Goal: Navigation & Orientation: Find specific page/section

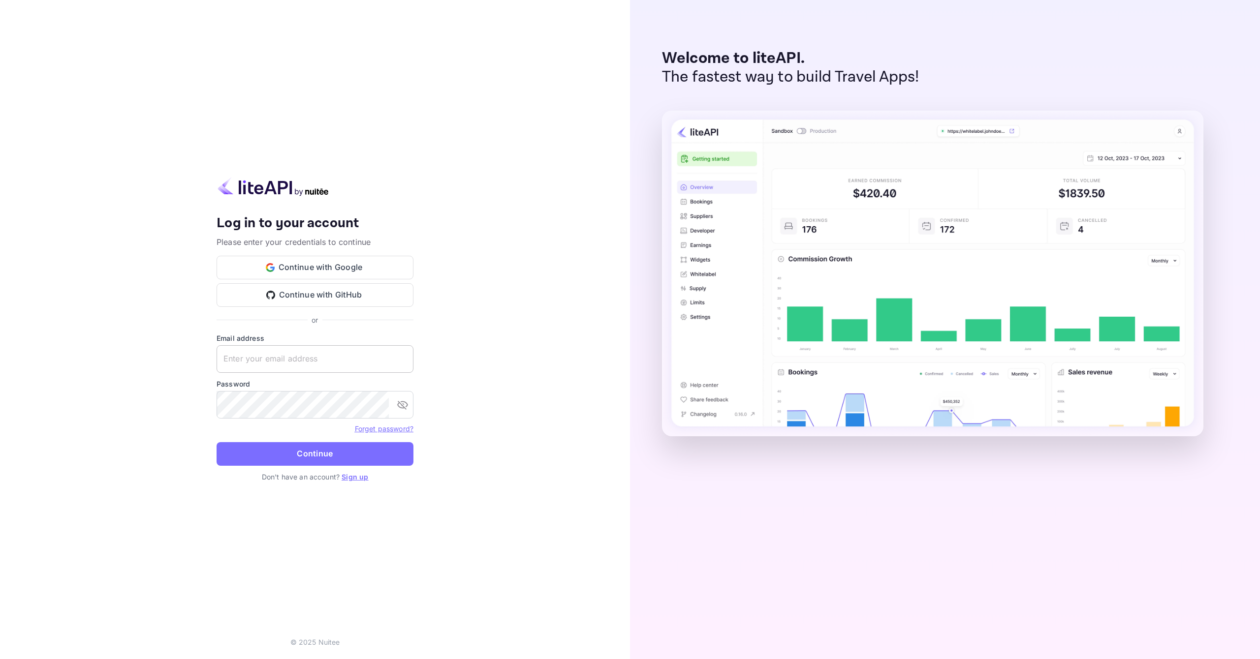
click at [289, 363] on input "text" at bounding box center [315, 359] width 197 height 28
paste input "[EMAIL_ADDRESS][DOMAIN_NAME]"
type input "[EMAIL_ADDRESS][DOMAIN_NAME]"
click at [365, 463] on button "Continue" at bounding box center [315, 454] width 197 height 24
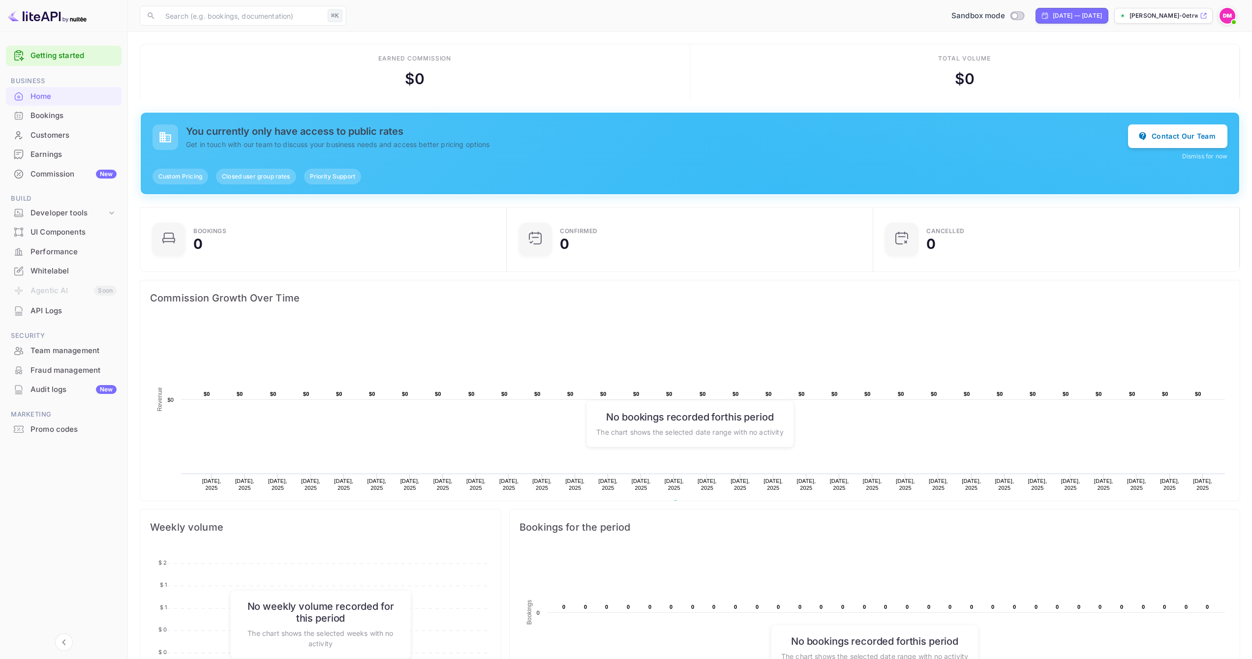
click at [1154, 15] on p "[PERSON_NAME]-0etrw...." at bounding box center [1164, 15] width 68 height 9
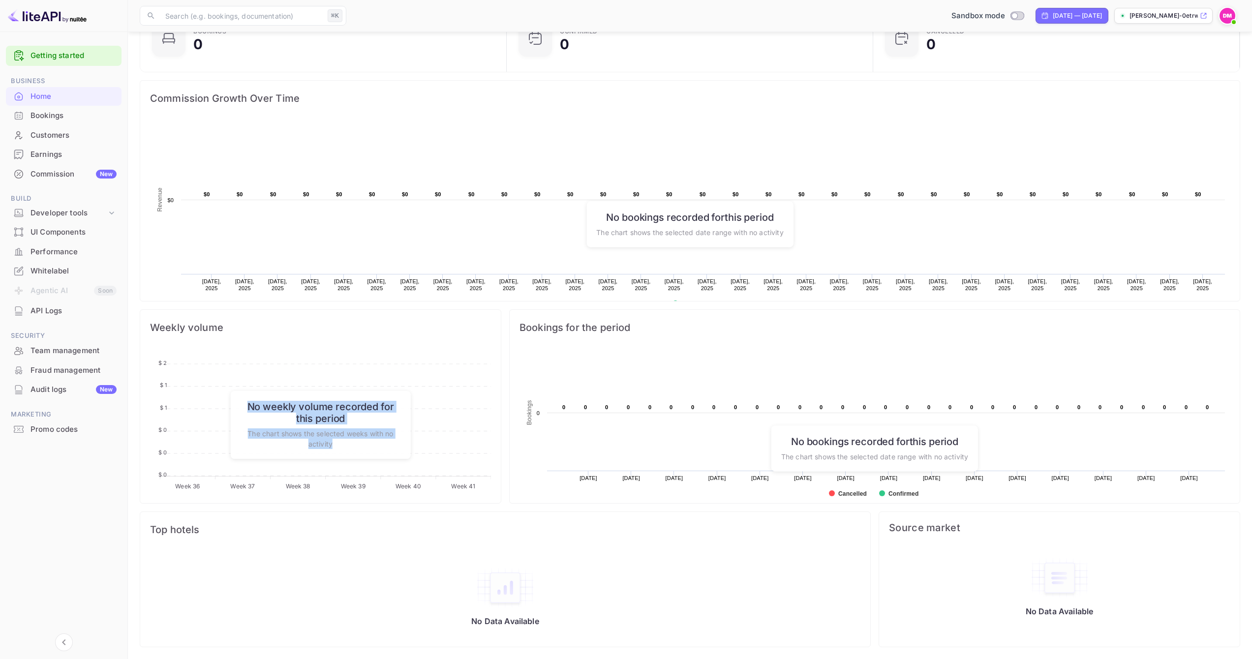
drag, startPoint x: 295, startPoint y: 449, endPoint x: 234, endPoint y: 406, distance: 74.4
click at [234, 406] on div "No weekly volume recorded for this period The chart shows the selected weeks wi…" at bounding box center [320, 425] width 181 height 68
click at [335, 439] on p "The chart shows the selected weeks with no activity" at bounding box center [320, 439] width 161 height 21
drag, startPoint x: 330, startPoint y: 445, endPoint x: 248, endPoint y: 421, distance: 84.8
click at [241, 408] on div "No weekly volume recorded for this period The chart shows the selected weeks wi…" at bounding box center [320, 425] width 181 height 68
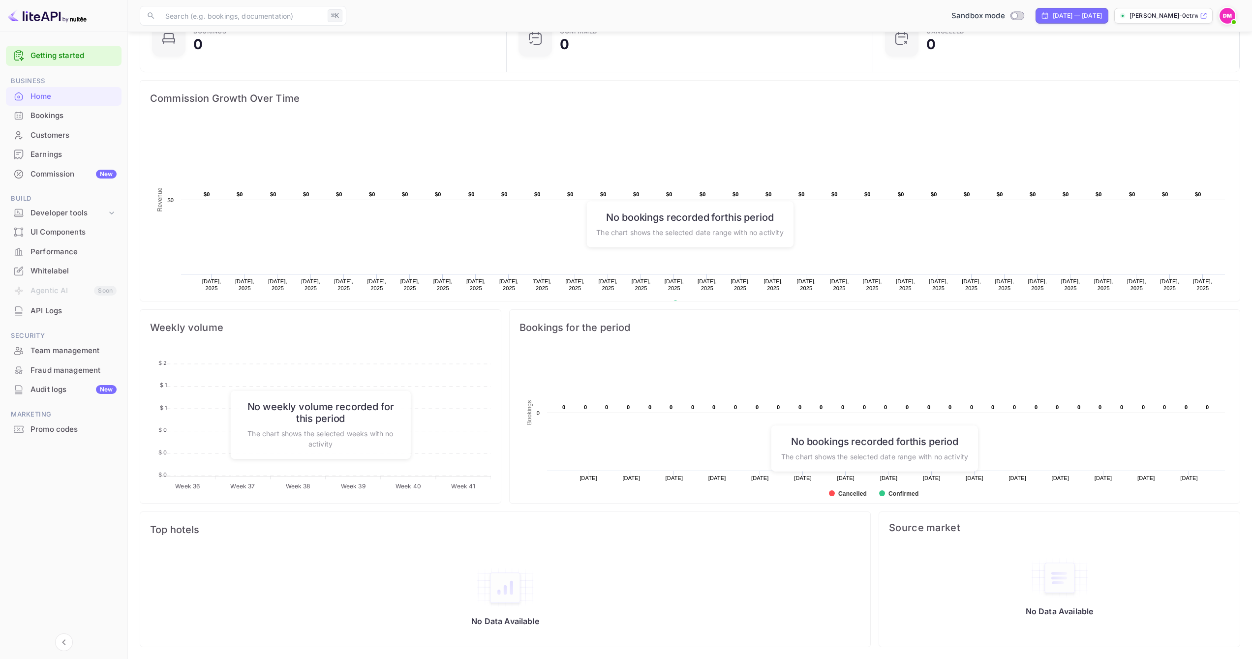
drag, startPoint x: 313, startPoint y: 443, endPoint x: 337, endPoint y: 446, distance: 23.7
click at [313, 443] on p "The chart shows the selected weeks with no activity" at bounding box center [320, 439] width 161 height 21
drag, startPoint x: 300, startPoint y: 442, endPoint x: 231, endPoint y: 430, distance: 69.9
click at [231, 430] on div "No weekly volume recorded for this period The chart shows the selected weeks wi…" at bounding box center [320, 425] width 181 height 68
click at [548, 463] on rect at bounding box center [875, 428] width 711 height 157
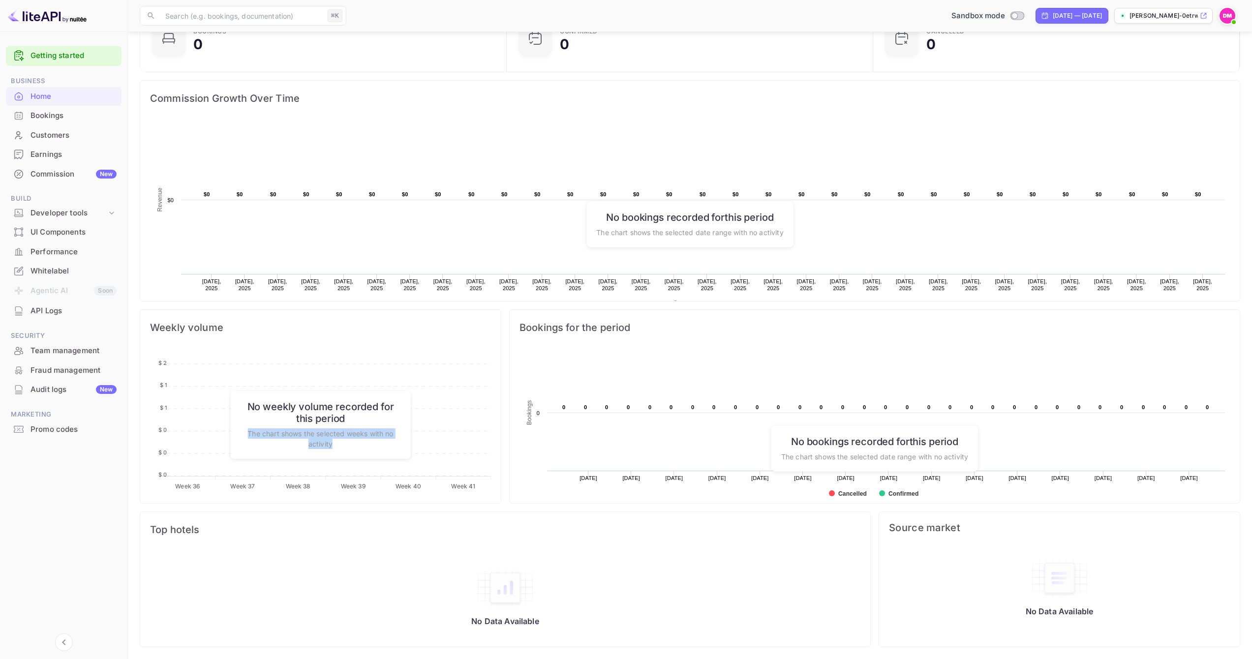
drag, startPoint x: 547, startPoint y: 463, endPoint x: 529, endPoint y: 468, distance: 18.4
click at [547, 464] on rect at bounding box center [875, 428] width 711 height 157
click at [359, 441] on p "The chart shows the selected weeks with no activity" at bounding box center [320, 439] width 161 height 21
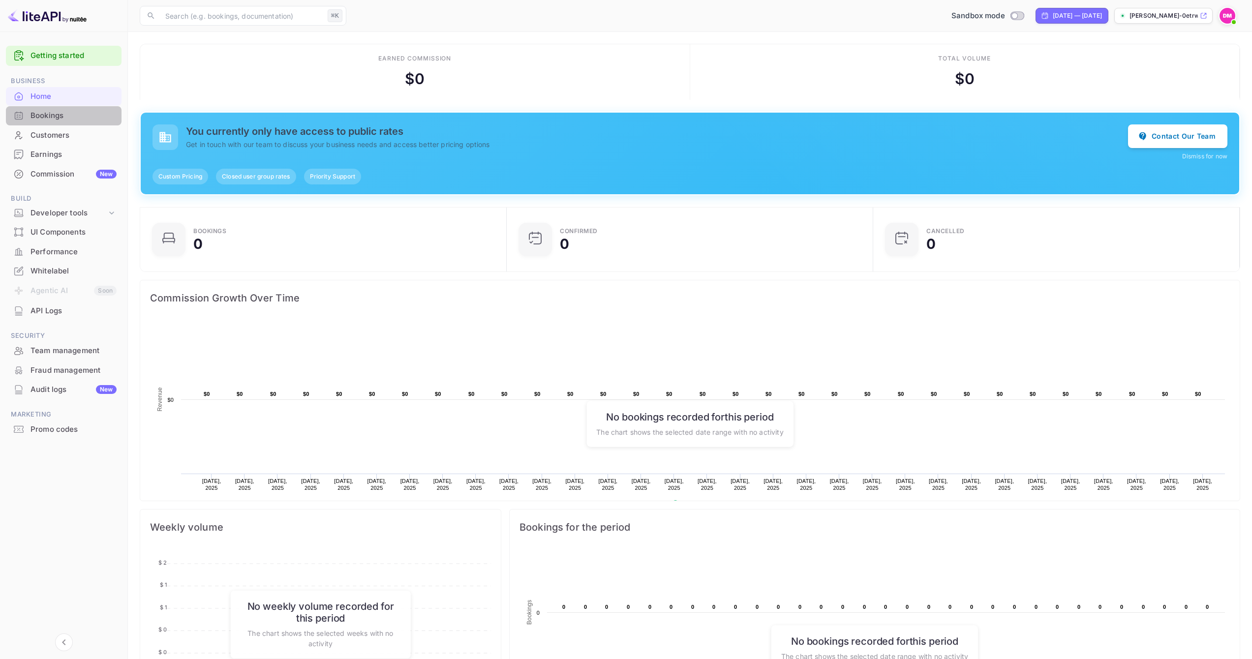
click at [66, 115] on div "Bookings" at bounding box center [74, 115] width 86 height 11
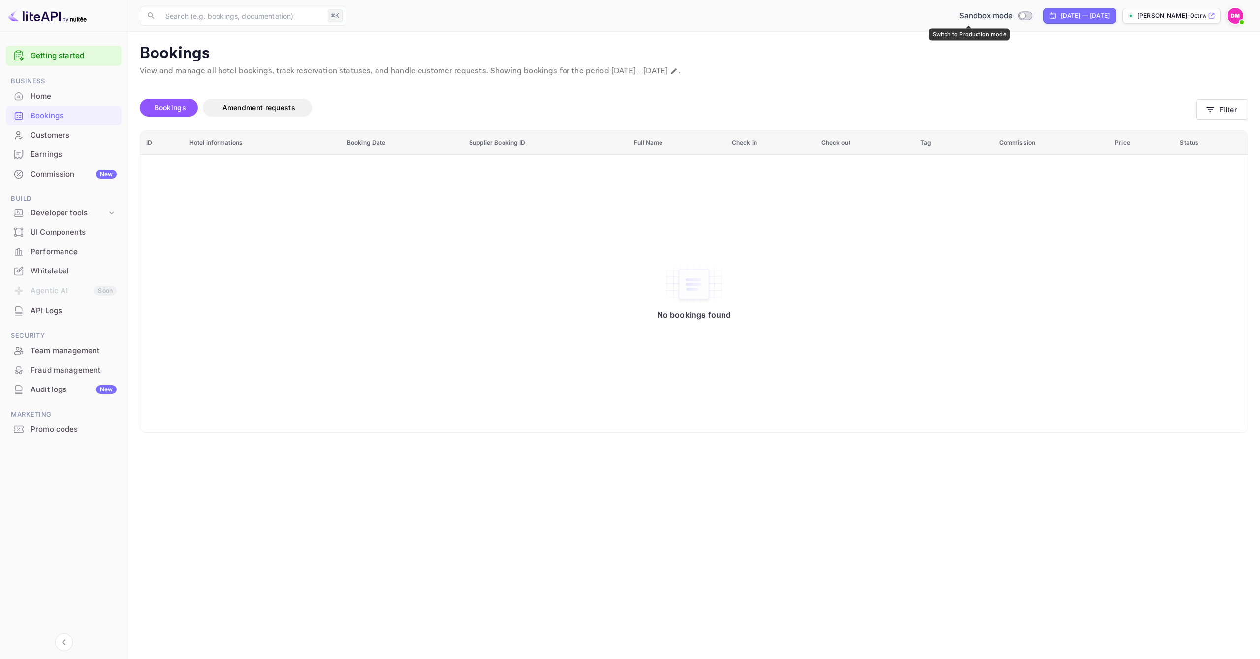
click at [1012, 14] on input "Switch to Production mode" at bounding box center [1022, 15] width 20 height 6
checkbox input "false"
click at [231, 171] on div "No bookings found" at bounding box center [693, 294] width 1087 height 264
click at [45, 176] on div "Commission New" at bounding box center [74, 174] width 86 height 11
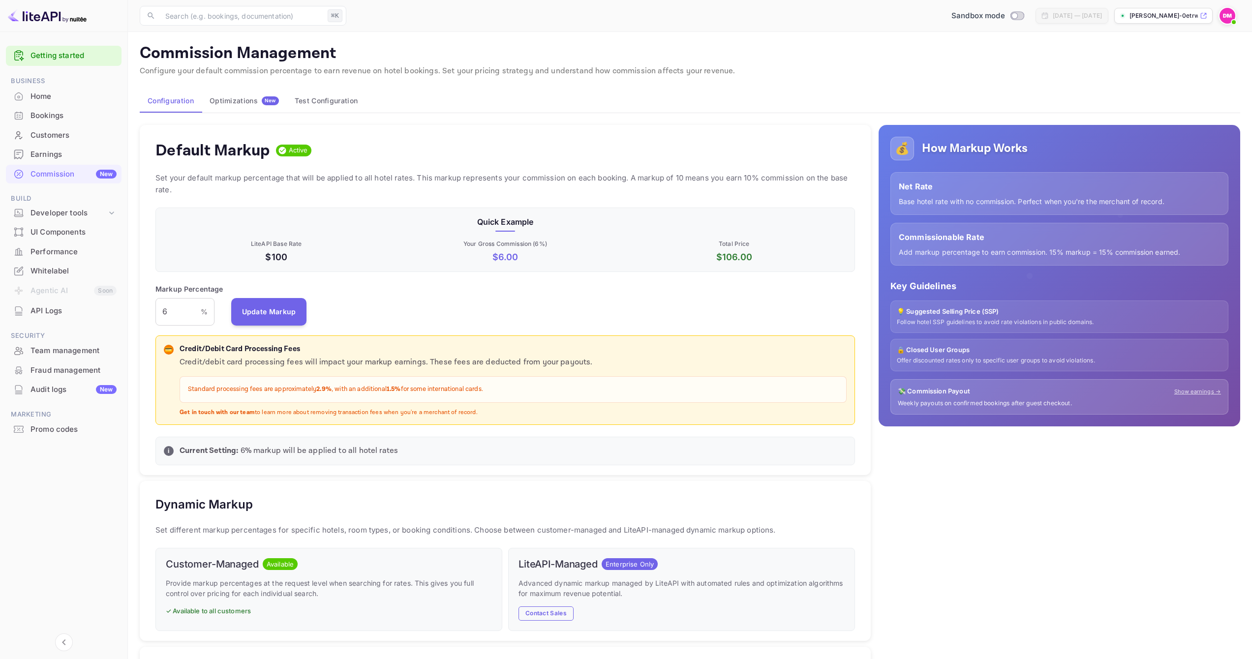
scroll to position [167, 692]
click at [48, 109] on div "Bookings" at bounding box center [64, 115] width 116 height 19
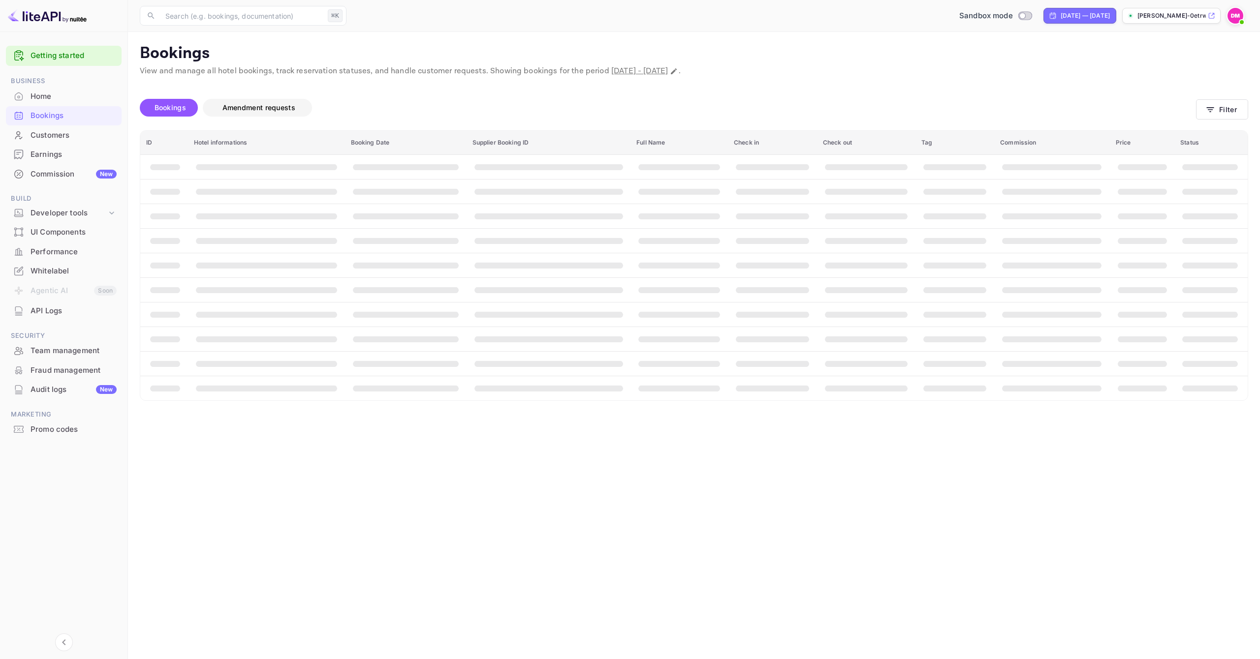
click at [248, 114] on button "Amendment requests" at bounding box center [257, 108] width 109 height 18
click at [65, 99] on div "Home" at bounding box center [74, 96] width 86 height 11
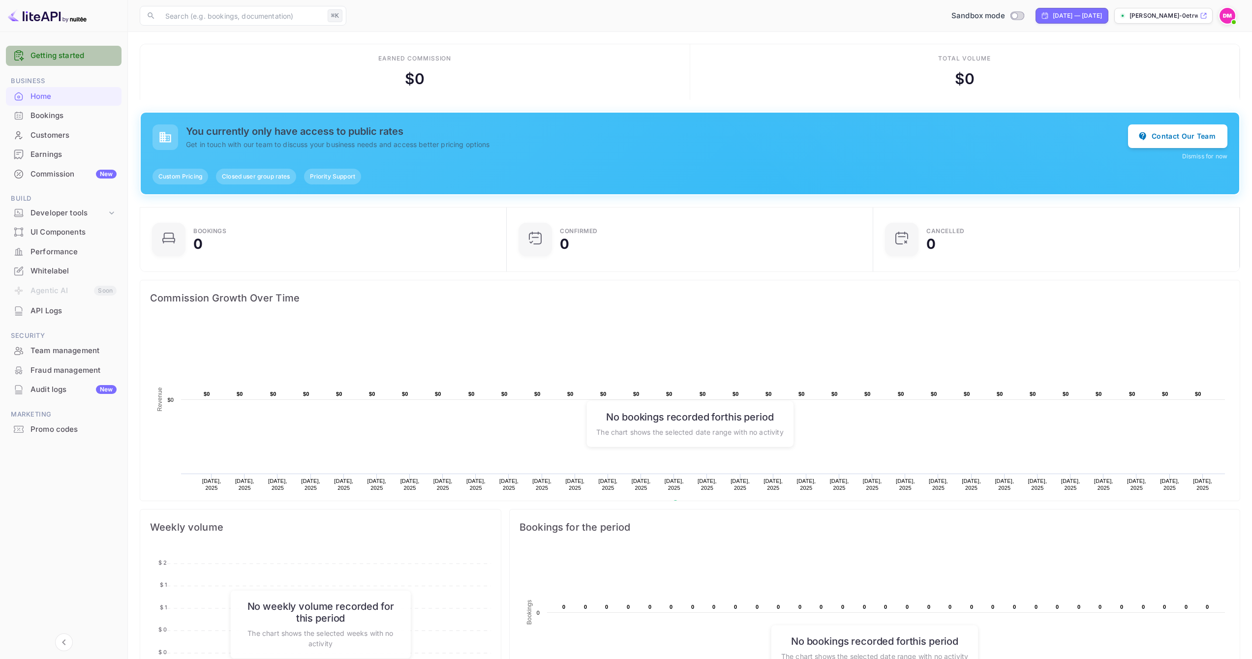
click at [67, 52] on link "Getting started" at bounding box center [74, 55] width 86 height 11
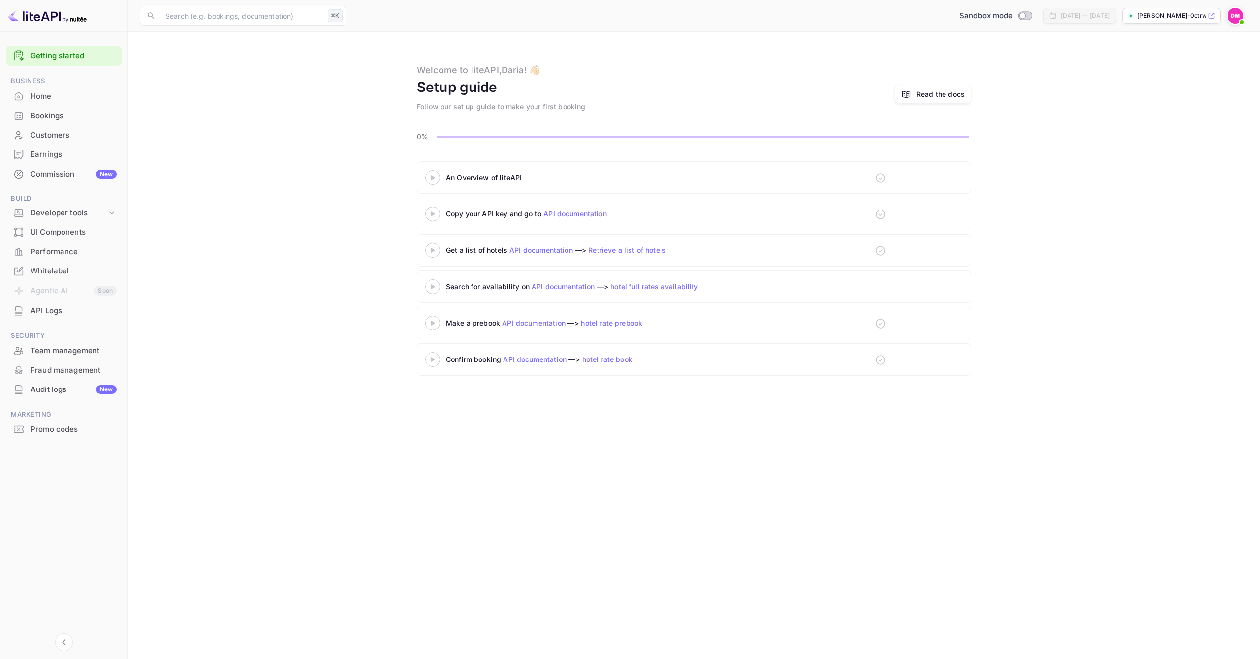
click at [69, 134] on div "Customers" at bounding box center [74, 135] width 86 height 11
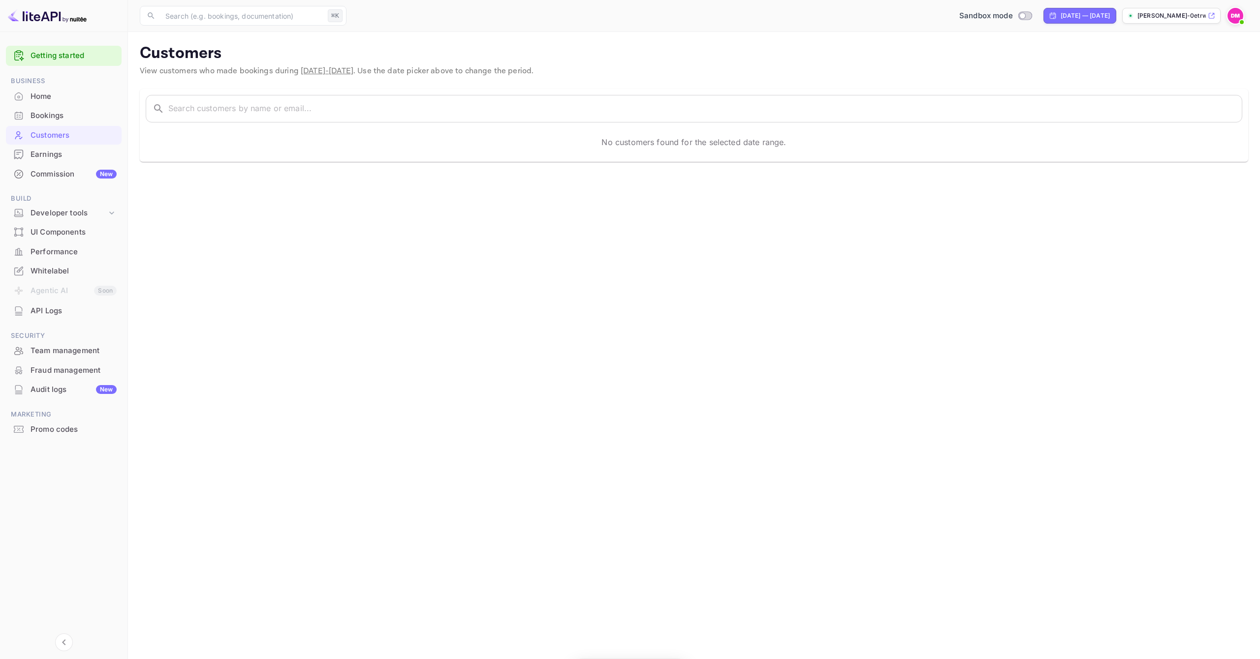
click at [68, 113] on div "Bookings" at bounding box center [74, 115] width 86 height 11
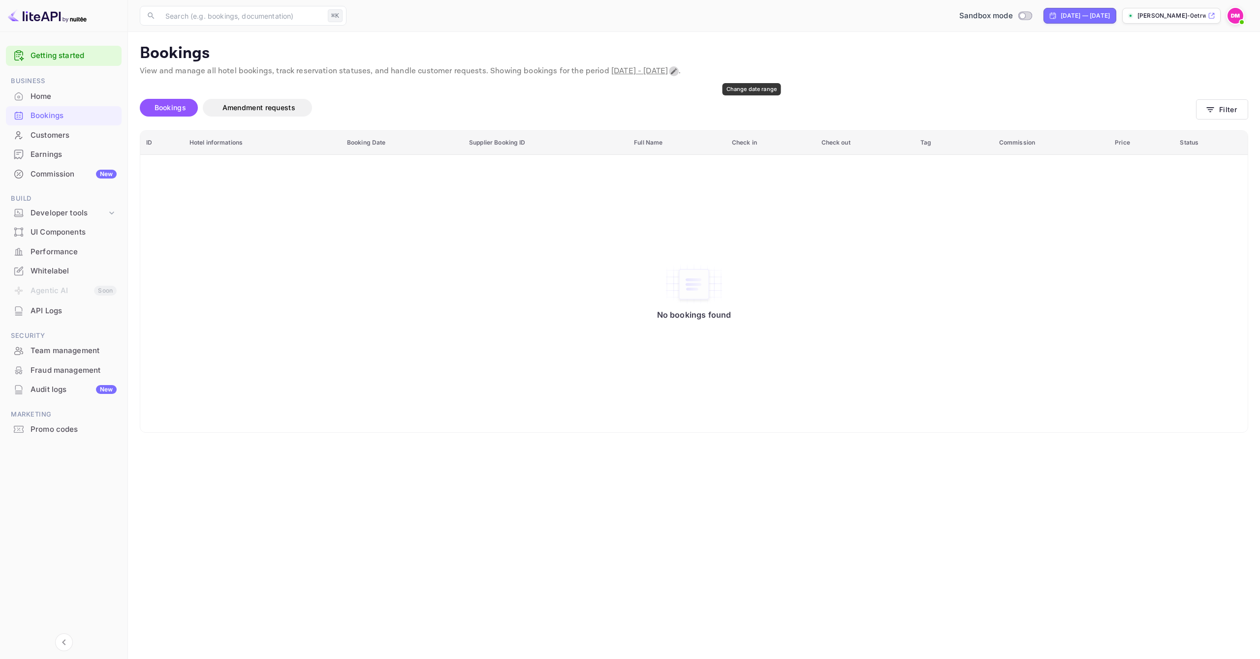
click at [677, 72] on icon "Change date range" at bounding box center [674, 71] width 6 height 6
select select "8"
select select "2025"
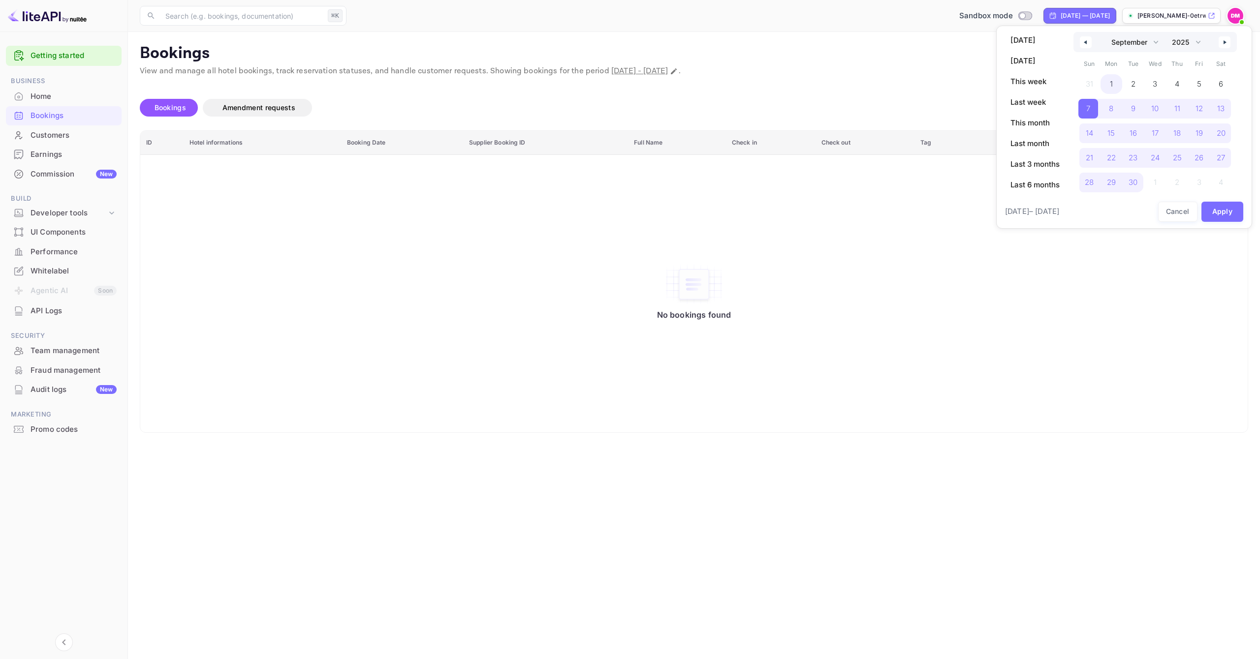
click at [1113, 81] on span "1" at bounding box center [1111, 84] width 22 height 20
click at [1170, 84] on span "4" at bounding box center [1177, 84] width 22 height 20
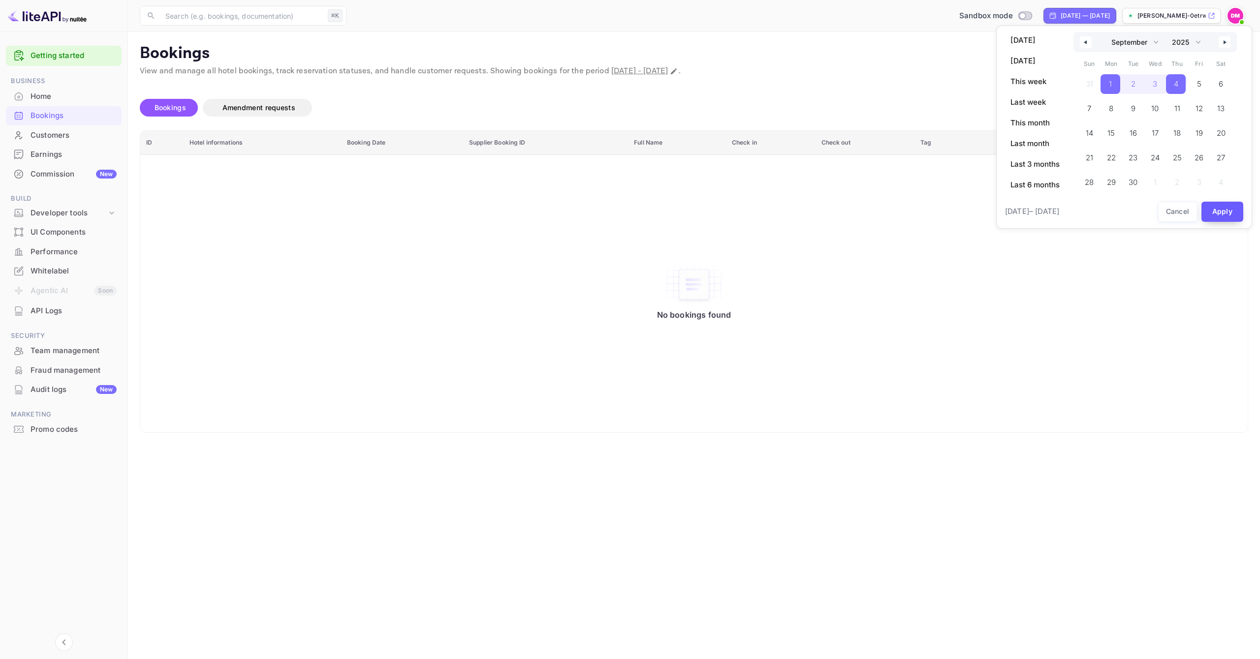
click at [1230, 208] on button "Apply" at bounding box center [1222, 212] width 42 height 20
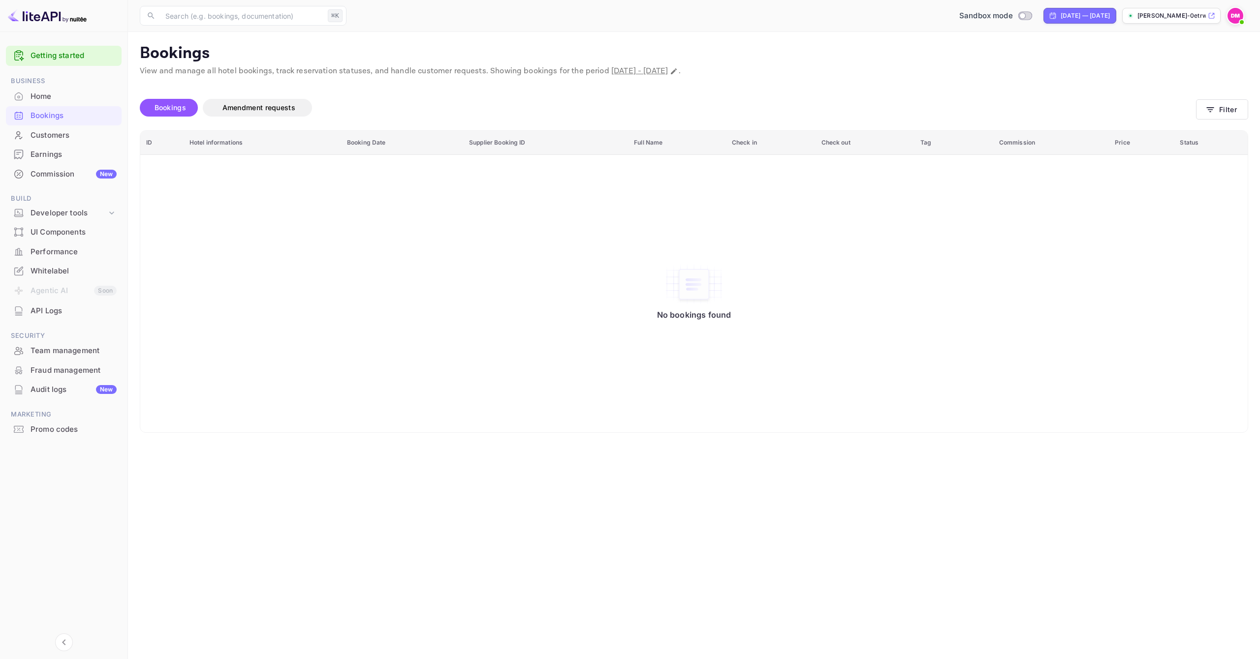
click at [54, 90] on div "Home" at bounding box center [64, 96] width 116 height 19
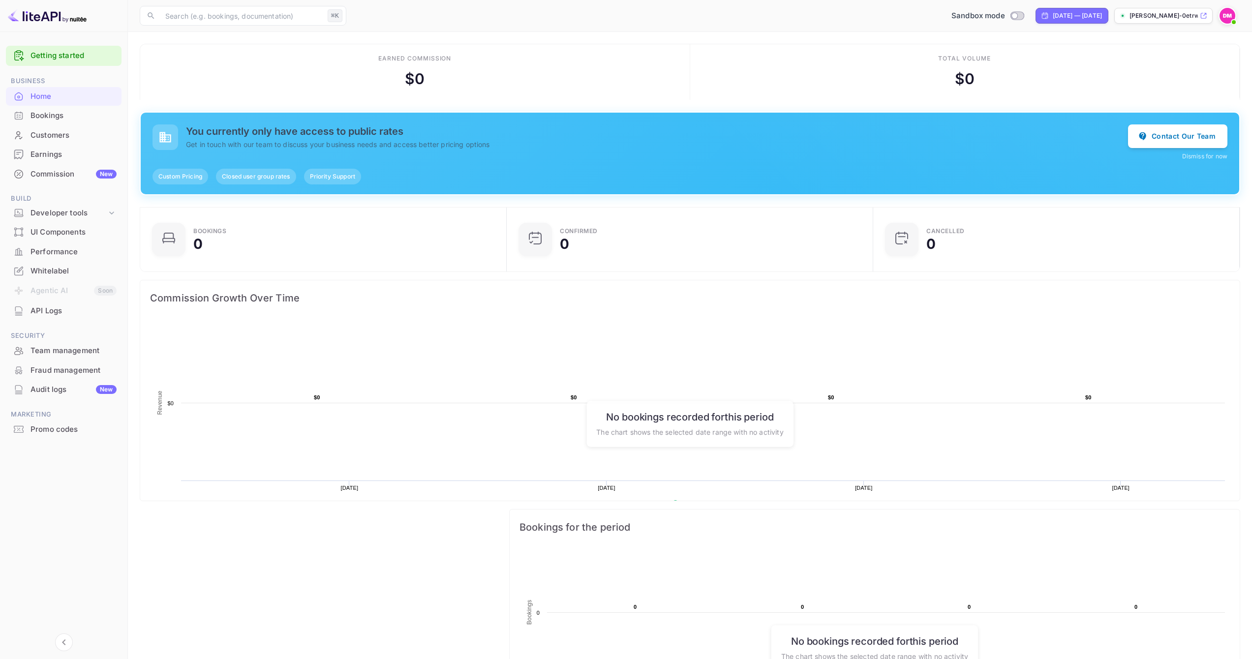
scroll to position [200, 0]
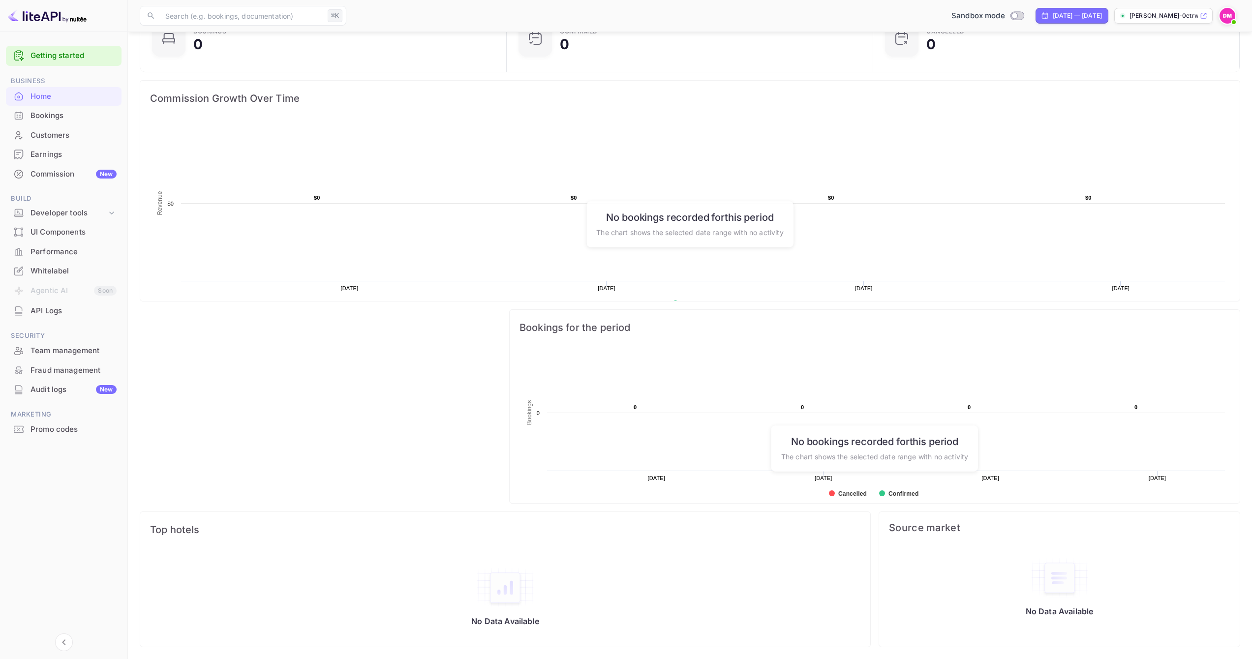
click at [72, 262] on div "Whitelabel" at bounding box center [64, 271] width 116 height 19
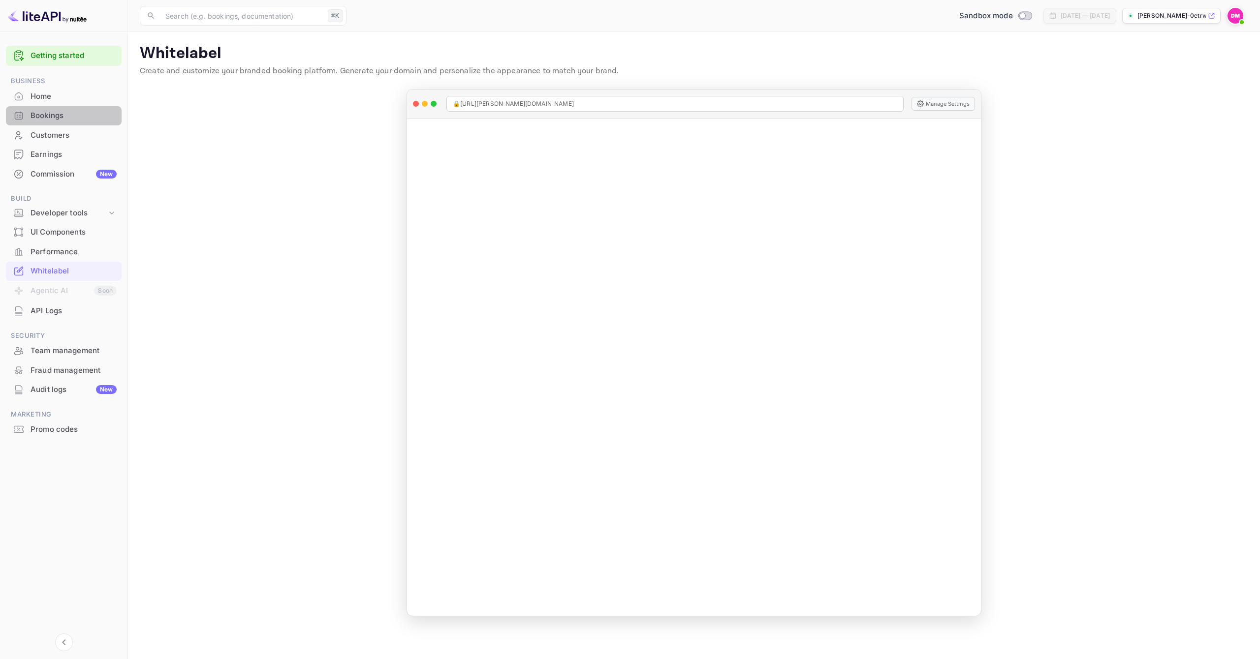
click at [66, 115] on div "Bookings" at bounding box center [74, 115] width 86 height 11
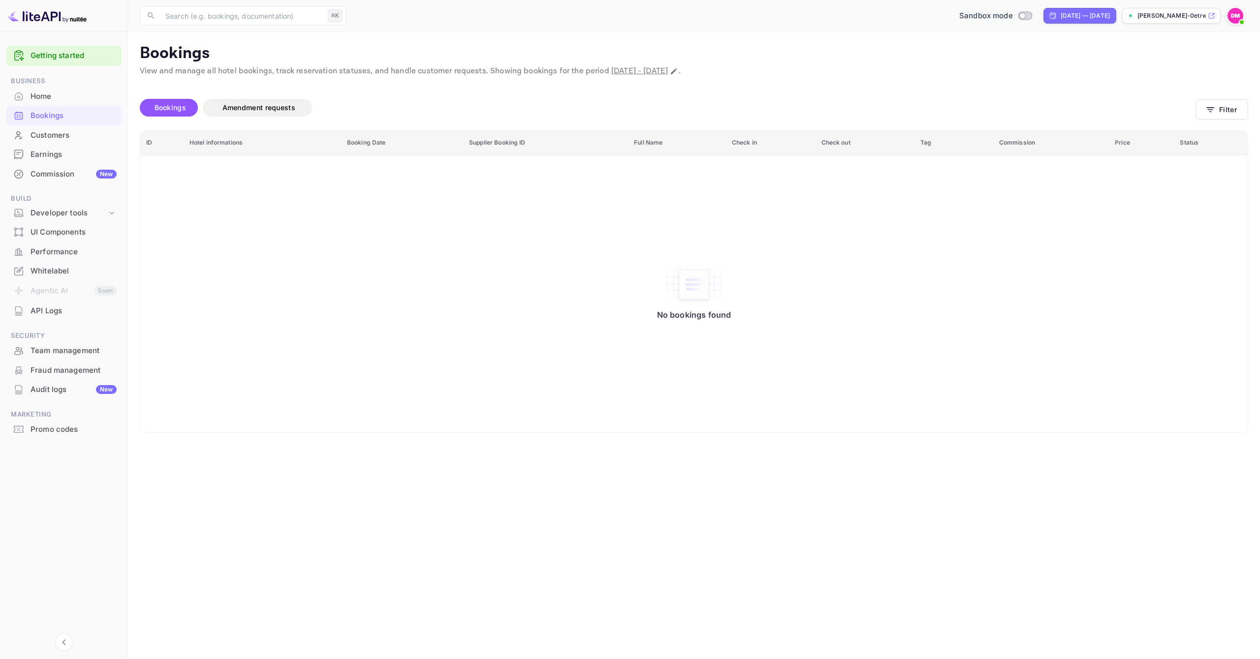
drag, startPoint x: 453, startPoint y: 181, endPoint x: 514, endPoint y: 176, distance: 61.3
click at [453, 181] on div "No bookings found" at bounding box center [693, 294] width 1087 height 264
